Goal: Task Accomplishment & Management: Manage account settings

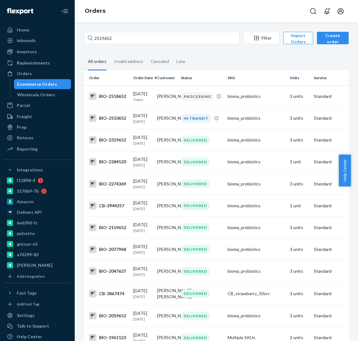
click at [131, 33] on input "2519652" at bounding box center [162, 38] width 156 height 12
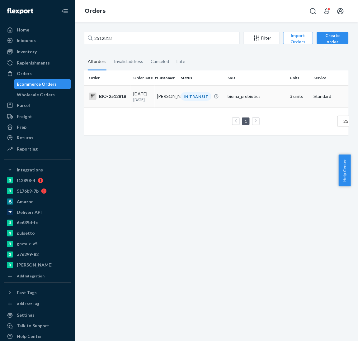
type input "2512818"
click at [108, 100] on div "BIO-2512818" at bounding box center [108, 96] width 39 height 7
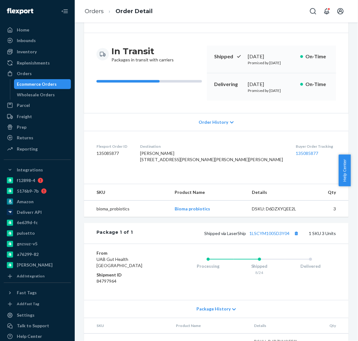
scroll to position [45, 0]
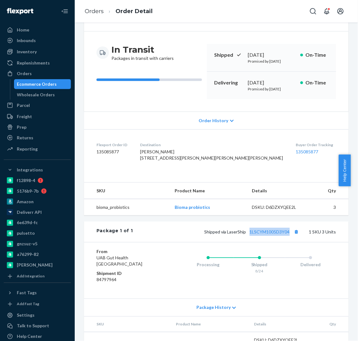
drag, startPoint x: 243, startPoint y: 255, endPoint x: 285, endPoint y: 258, distance: 41.9
click at [285, 236] on div "Shipped via LaserShip 1LSCYM1005D3Y04 1 SKU 3 Units" at bounding box center [235, 232] width 204 height 8
copy link "1LSCYM1005D3Y04"
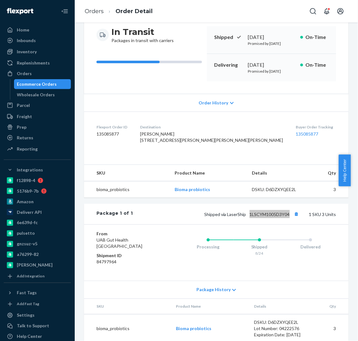
scroll to position [0, 0]
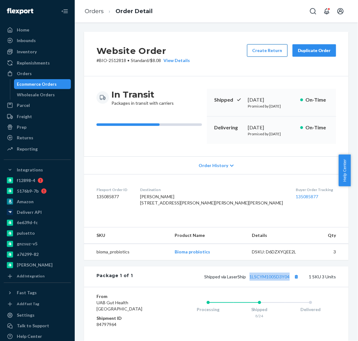
click at [269, 49] on button "Create Return" at bounding box center [267, 50] width 41 height 12
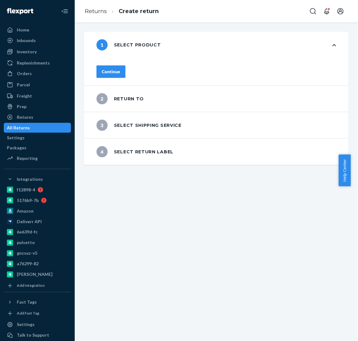
click at [120, 69] on div "Continue" at bounding box center [111, 72] width 18 height 6
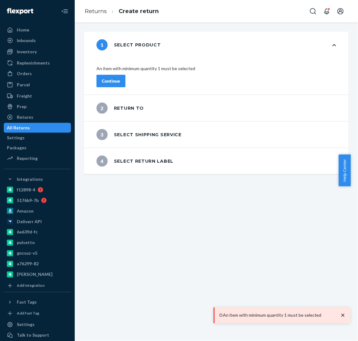
click at [133, 79] on div "An item with minimum quantity 1 must be selected Continue" at bounding box center [216, 76] width 265 height 37
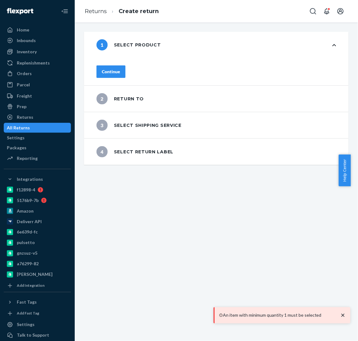
click at [131, 72] on div "Continue" at bounding box center [216, 71] width 265 height 27
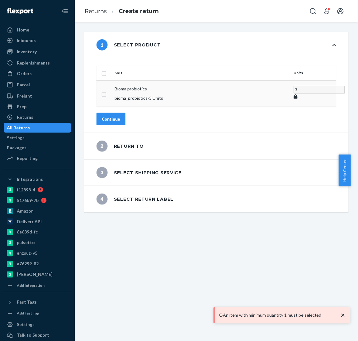
click at [112, 87] on td at bounding box center [105, 93] width 16 height 26
click at [107, 90] on input "checkbox" at bounding box center [104, 93] width 5 height 7
checkbox input "true"
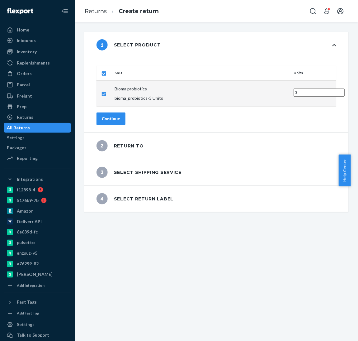
click at [120, 116] on div "Continue" at bounding box center [111, 119] width 18 height 6
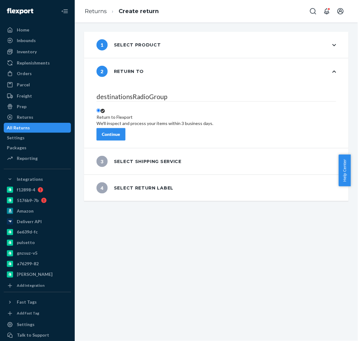
click at [120, 131] on div "Continue" at bounding box center [111, 134] width 18 height 6
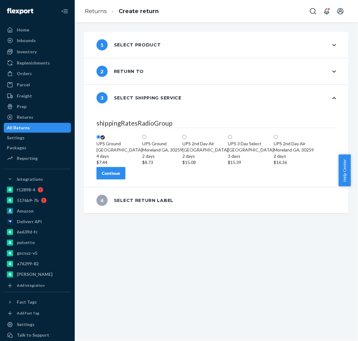
click at [120, 176] on div "Continue" at bounding box center [111, 173] width 18 height 6
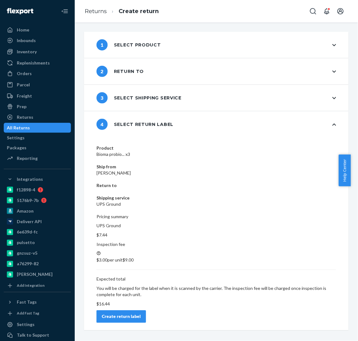
click at [285, 247] on div "Product Bioma probio... x3 Ship from AMANDA ALMANZA Return to Shipping service …" at bounding box center [216, 233] width 265 height 193
click at [293, 247] on div "Product Bioma probio... x3 Ship from AMANDA ALMANZA Return to Shipping service …" at bounding box center [216, 233] width 265 height 193
click at [298, 247] on div "Product Bioma probio... x3 Ship from AMANDA ALMANZA Return to Shipping service …" at bounding box center [216, 233] width 265 height 193
click at [146, 310] on button "Create return label" at bounding box center [122, 316] width 50 height 12
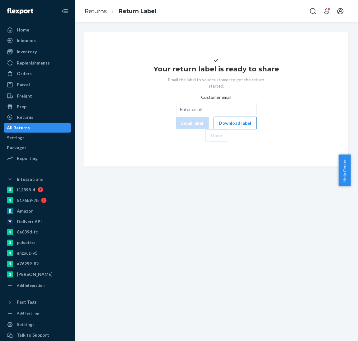
click at [214, 129] on button "Download label" at bounding box center [235, 123] width 43 height 12
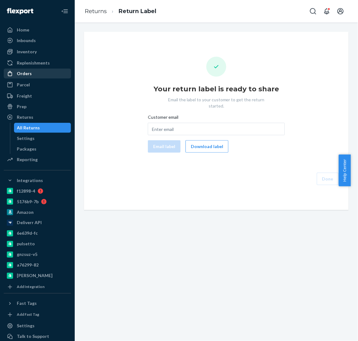
click at [25, 70] on div "Orders" at bounding box center [24, 73] width 15 height 6
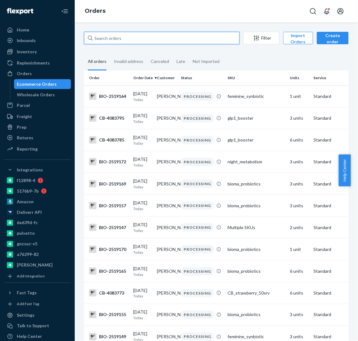
click at [104, 43] on input "text" at bounding box center [162, 38] width 156 height 12
paste input "2506583"
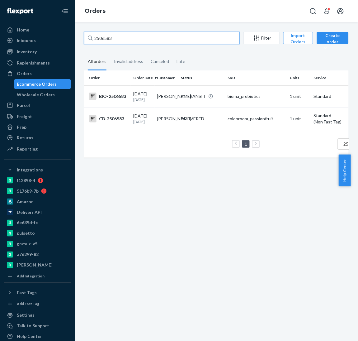
type input "2506583"
click at [129, 100] on td "BIO-2506583" at bounding box center [107, 96] width 47 height 22
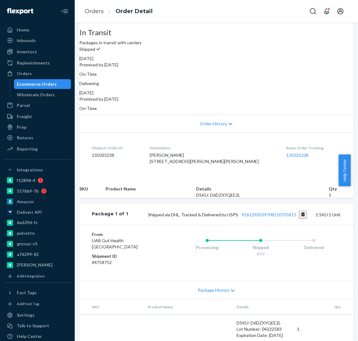
scroll to position [66, 0]
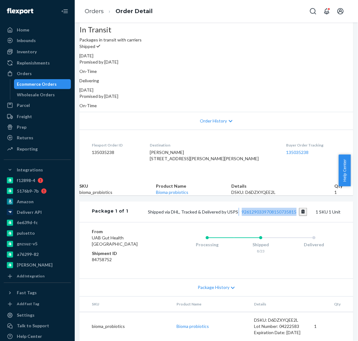
drag, startPoint x: 227, startPoint y: 237, endPoint x: 287, endPoint y: 242, distance: 60.1
click at [287, 222] on div "Package 1 of 1 Shipped via DHL, Tracked & Delivered by USPS 9261290339708150735…" at bounding box center [216, 212] width 274 height 21
copy span "9261290339708150735815"
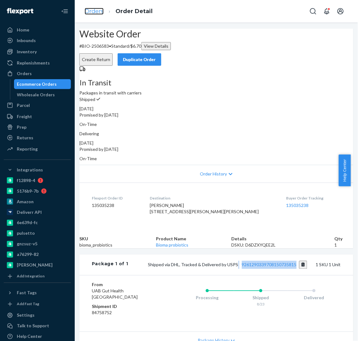
click at [96, 8] on link "Orders" at bounding box center [94, 11] width 19 height 7
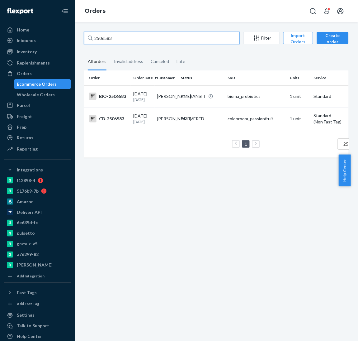
click at [138, 41] on input "2506583" at bounding box center [162, 38] width 156 height 12
paste input "0622"
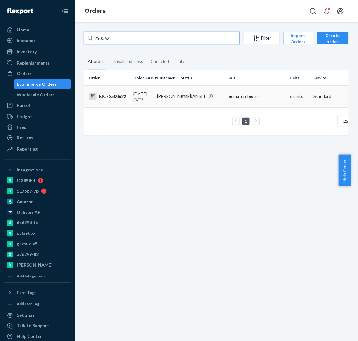
type input "2500622"
click at [113, 96] on div "BIO-2500622" at bounding box center [108, 96] width 39 height 7
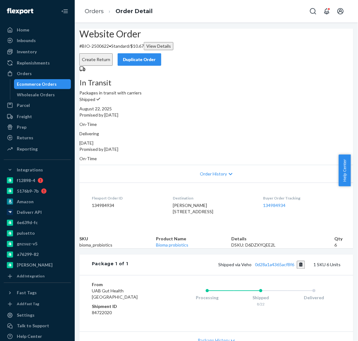
click at [113, 53] on button "Create Return" at bounding box center [95, 59] width 33 height 12
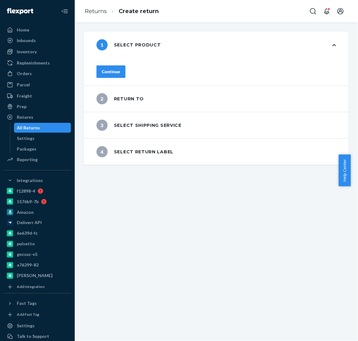
click at [120, 70] on div "Continue" at bounding box center [111, 72] width 18 height 6
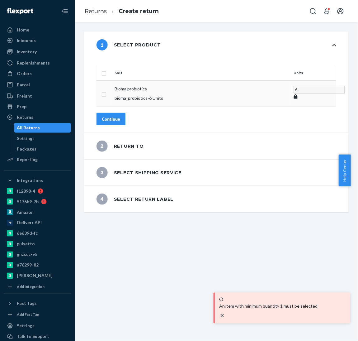
click at [130, 87] on td "Bioma probiotics bioma_probiotics - 6 Units" at bounding box center [202, 93] width 180 height 26
click at [126, 113] on button "Continue" at bounding box center [111, 119] width 29 height 12
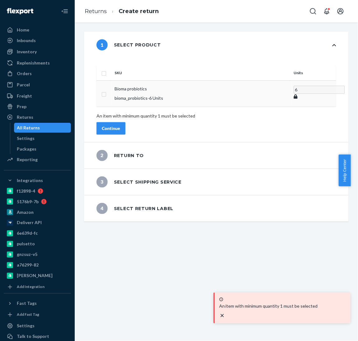
click at [107, 90] on input "checkbox" at bounding box center [104, 93] width 5 height 7
checkbox input "true"
click at [126, 122] on button "Continue" at bounding box center [111, 128] width 29 height 12
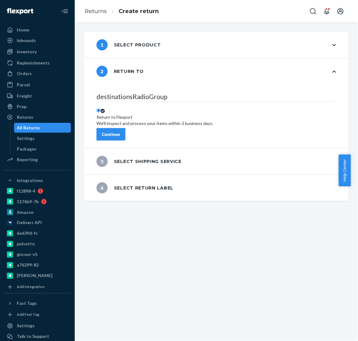
click at [125, 133] on button "Continue" at bounding box center [111, 134] width 29 height 12
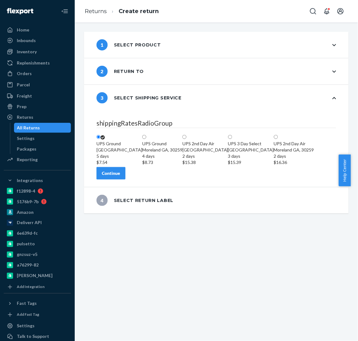
click at [126, 180] on button "Continue" at bounding box center [111, 173] width 29 height 12
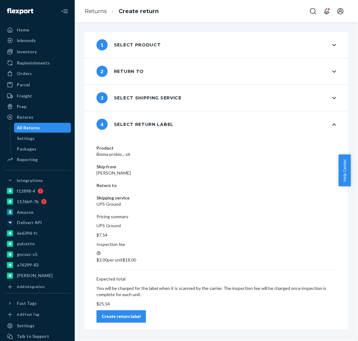
click at [141, 314] on div "Create return label" at bounding box center [121, 317] width 39 height 6
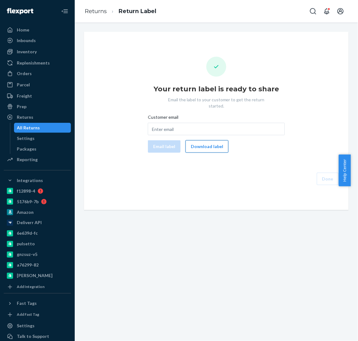
click at [188, 145] on button "Download label" at bounding box center [207, 146] width 43 height 12
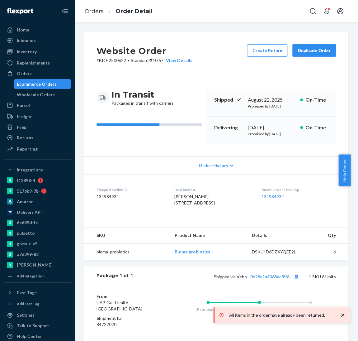
click at [95, 12] on link "Orders" at bounding box center [94, 11] width 19 height 7
